Goal: Task Accomplishment & Management: Use online tool/utility

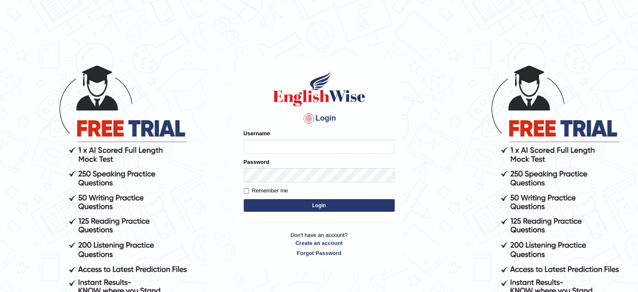
click at [273, 142] on input "Username" at bounding box center [319, 146] width 151 height 14
click at [269, 148] on input "Username" at bounding box center [319, 146] width 151 height 14
type input "rusiru_online"
click at [247, 191] on input "Remember me" at bounding box center [246, 190] width 5 height 5
checkbox input "true"
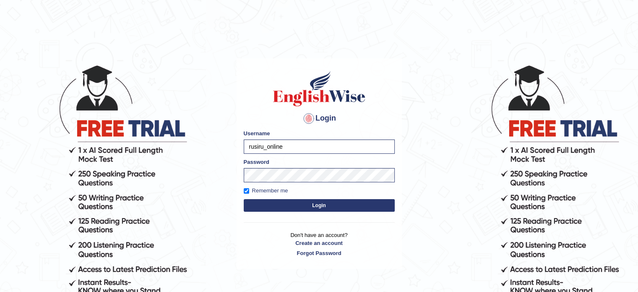
click at [284, 201] on button "Login" at bounding box center [319, 205] width 151 height 13
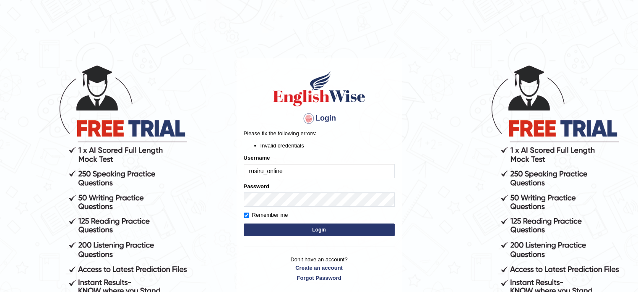
click at [309, 231] on button "Login" at bounding box center [319, 229] width 151 height 13
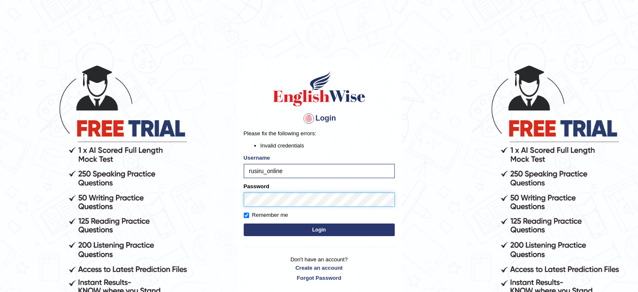
click at [244, 223] on button "Login" at bounding box center [319, 229] width 151 height 13
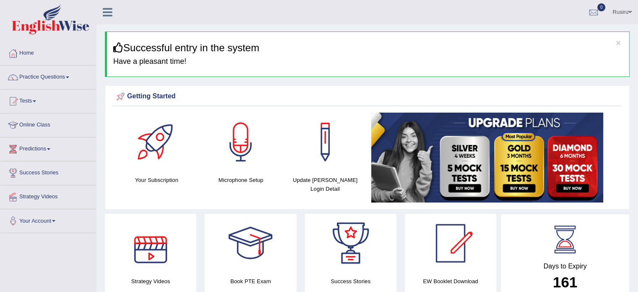
click at [38, 130] on link "Online Class" at bounding box center [48, 123] width 96 height 21
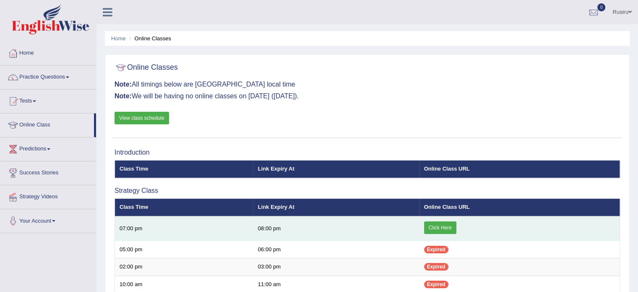
click at [436, 224] on link "Click Here" at bounding box center [440, 227] width 32 height 13
